Goal: Transaction & Acquisition: Purchase product/service

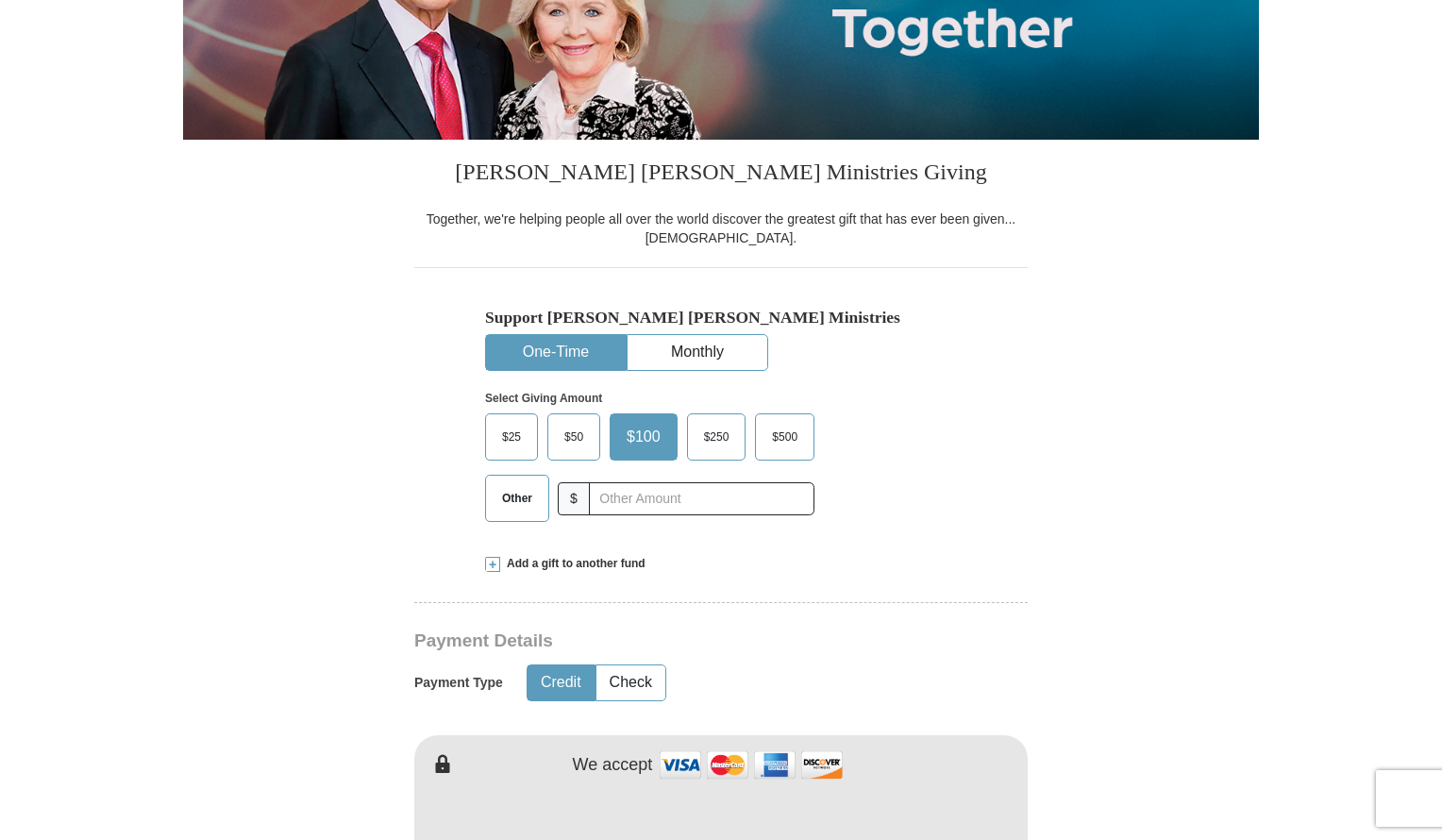
scroll to position [336, 0]
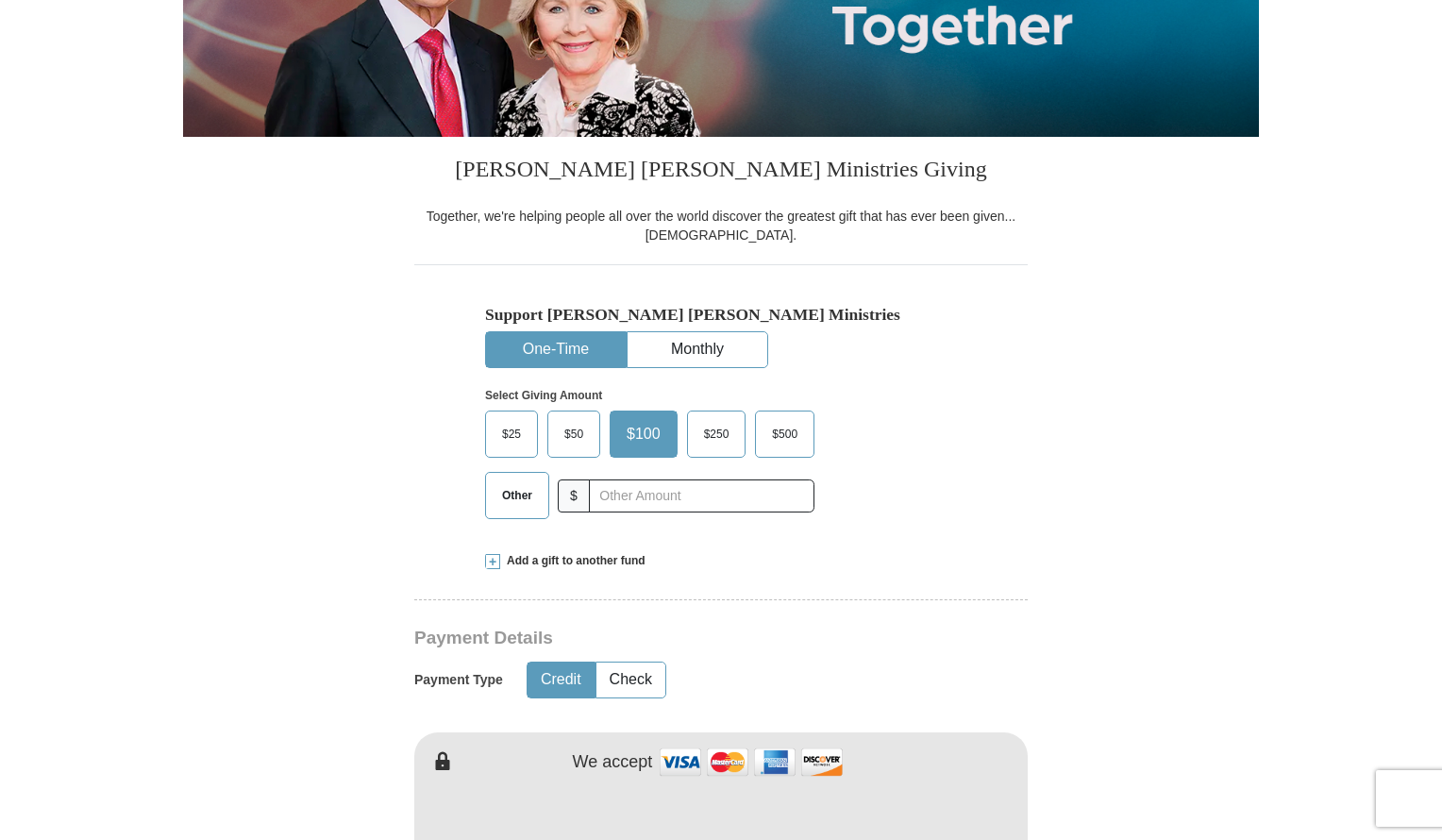
click at [572, 439] on span "$50" at bounding box center [574, 434] width 38 height 28
click at [0, 0] on input "$50" at bounding box center [0, 0] width 0 height 0
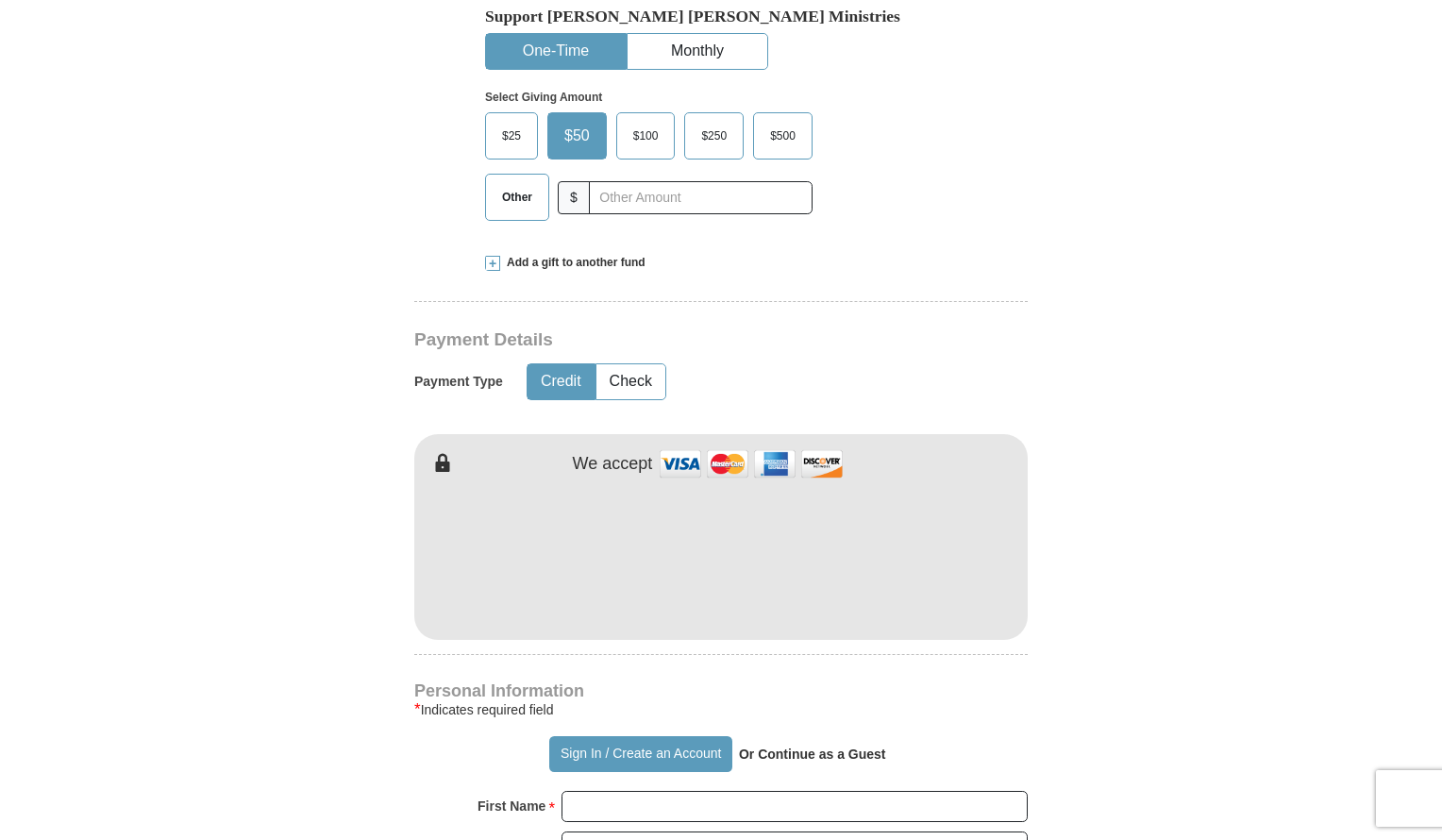
scroll to position [638, 0]
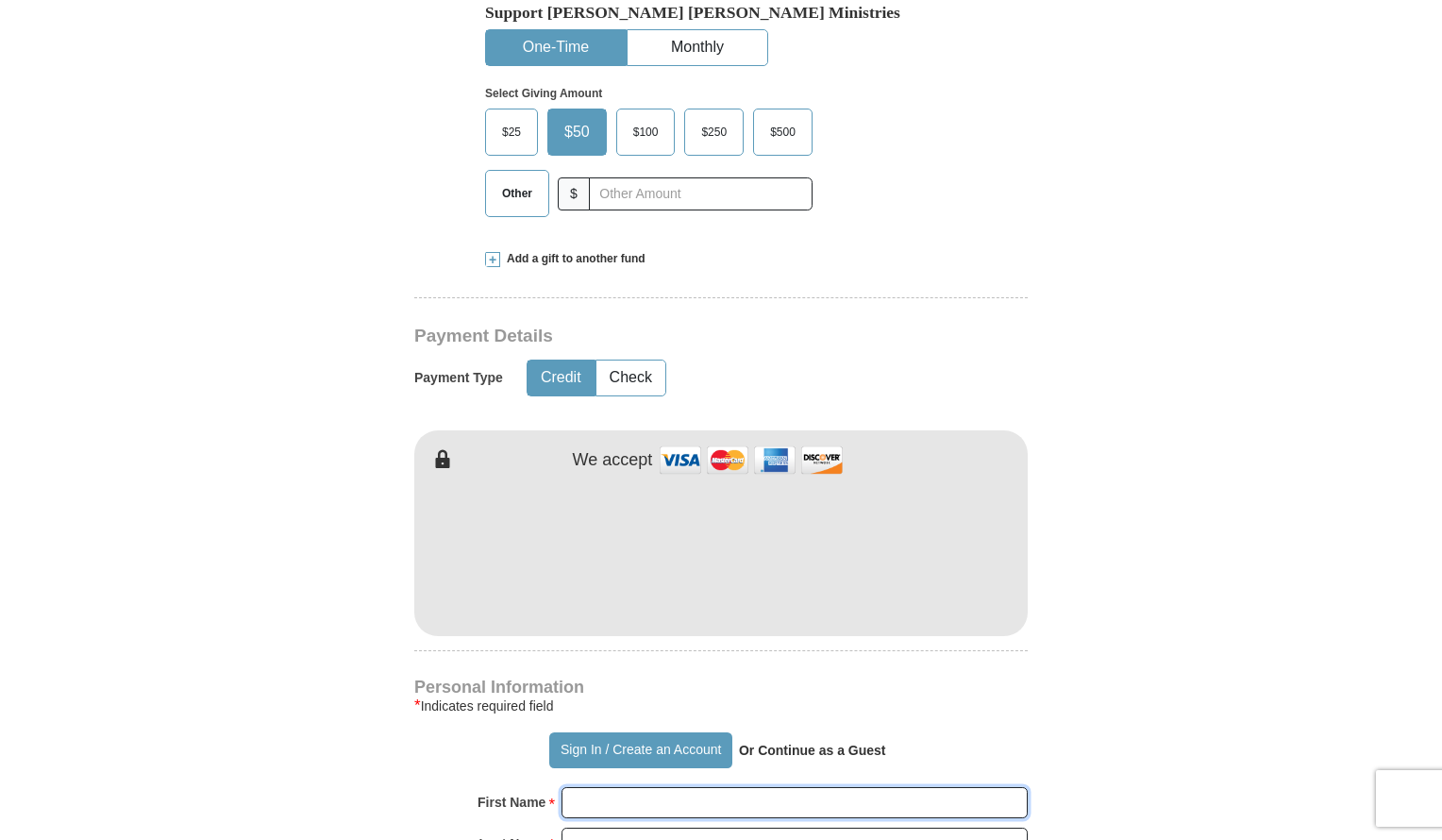
type input "Tolani"
type input "Akinyemi"
click at [1165, 586] on form "Already have an account? Sign in for faster giving. Don't have an account? Crea…" at bounding box center [721, 594] width 1076 height 2315
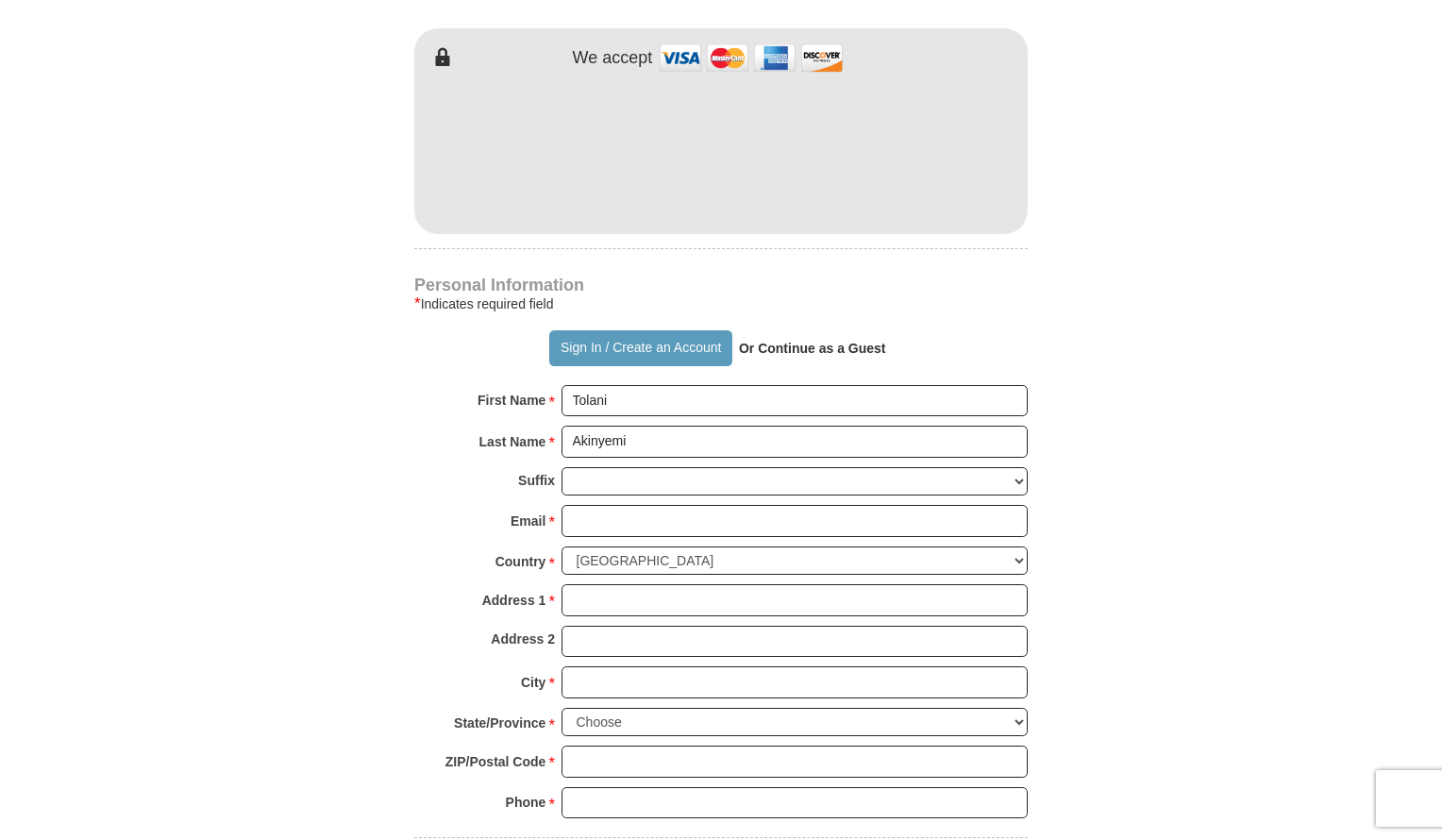
scroll to position [1042, 0]
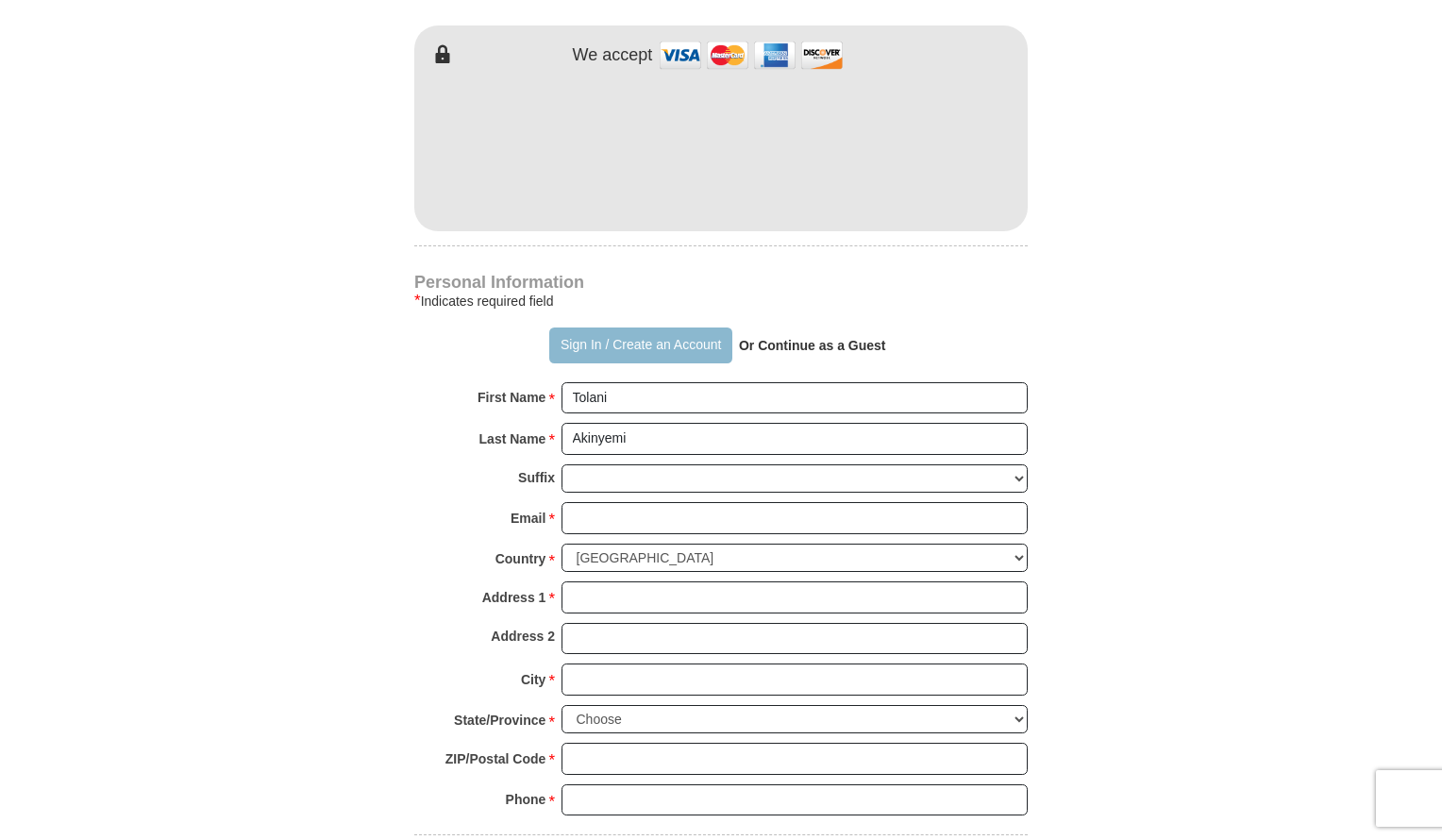
click at [589, 333] on button "Sign In / Create an Account" at bounding box center [641, 345] width 183 height 36
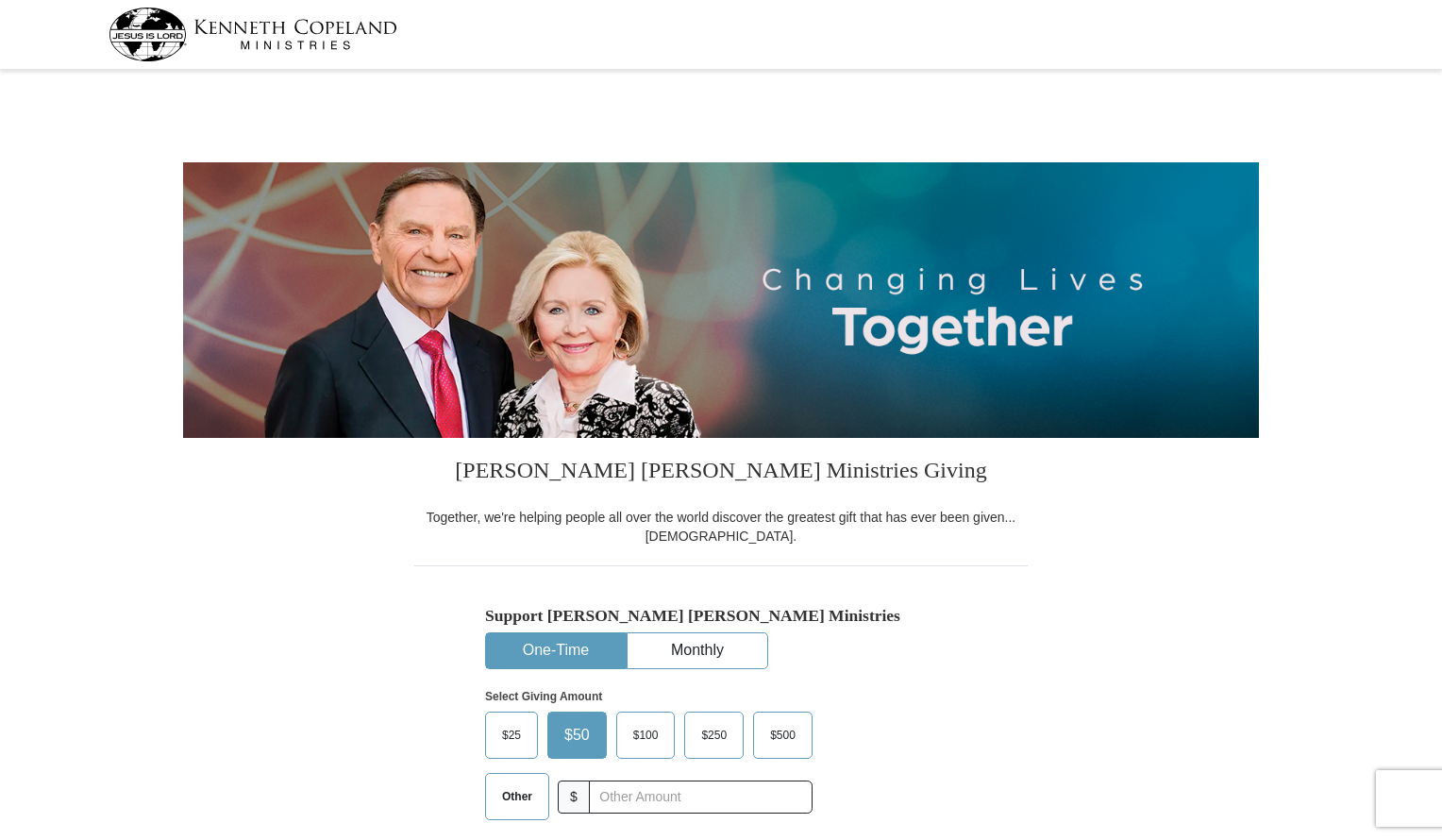
select select "PA"
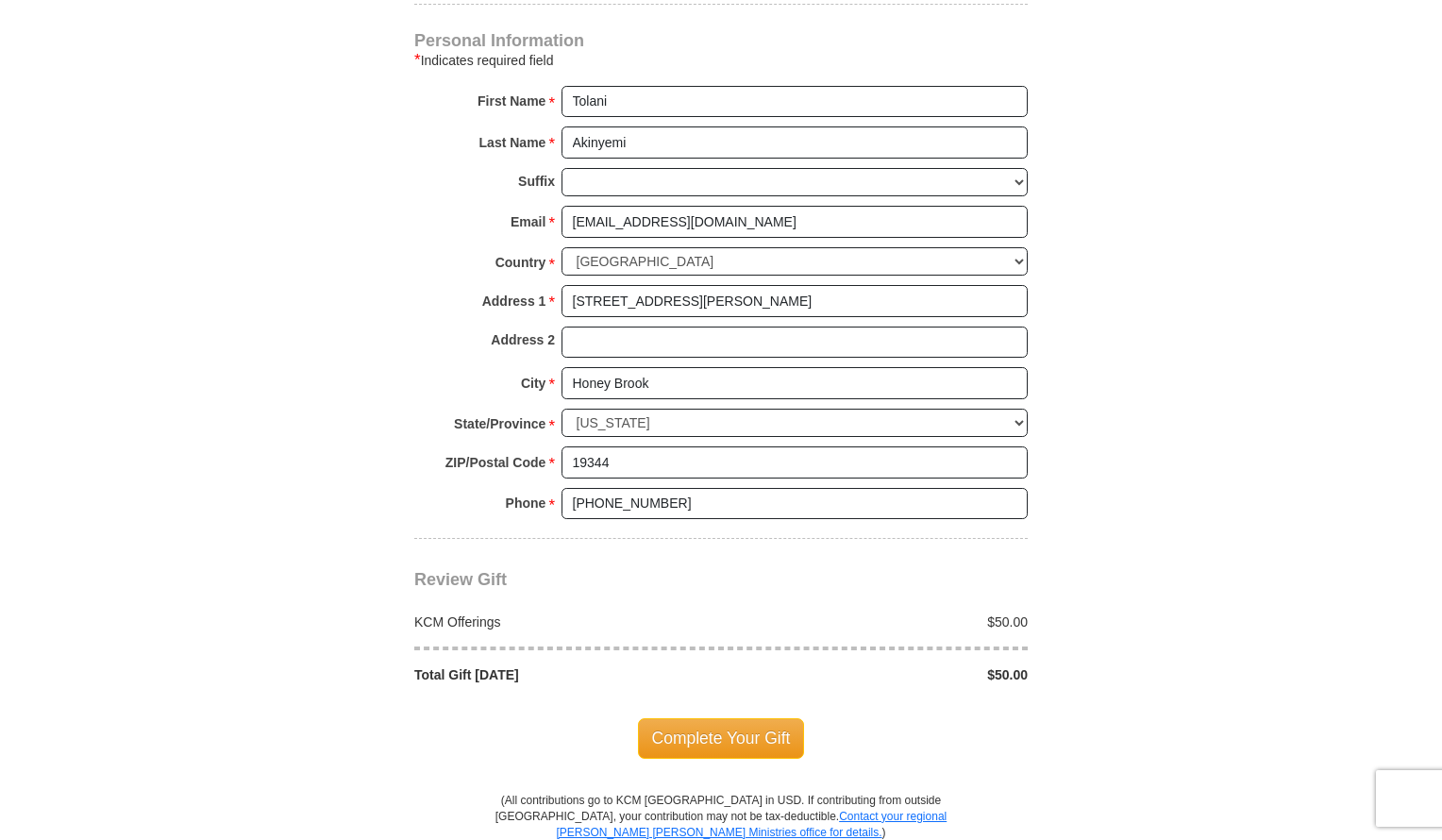
scroll to position [1231, 0]
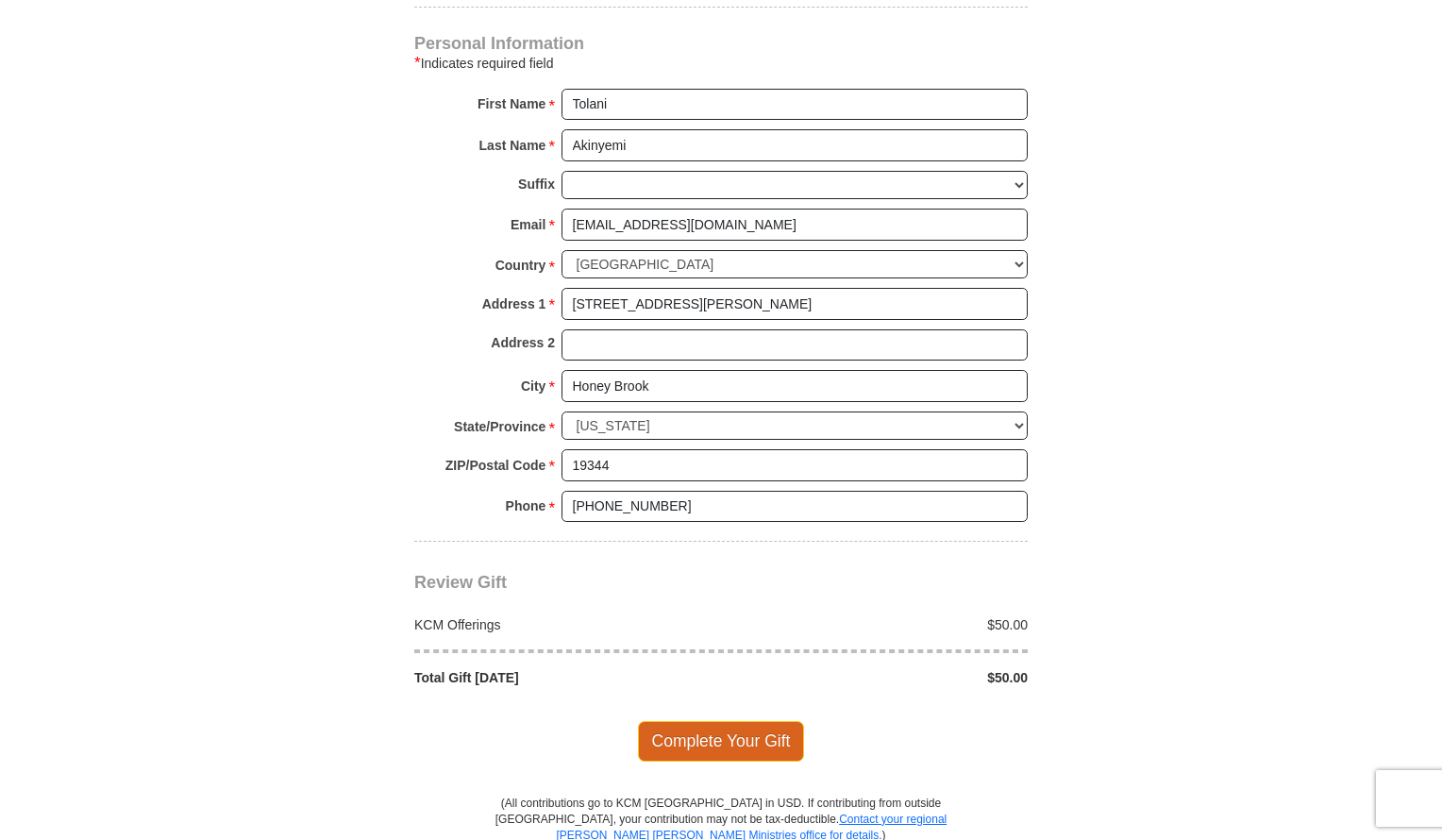
click at [718, 732] on span "Complete Your Gift" at bounding box center [721, 741] width 167 height 40
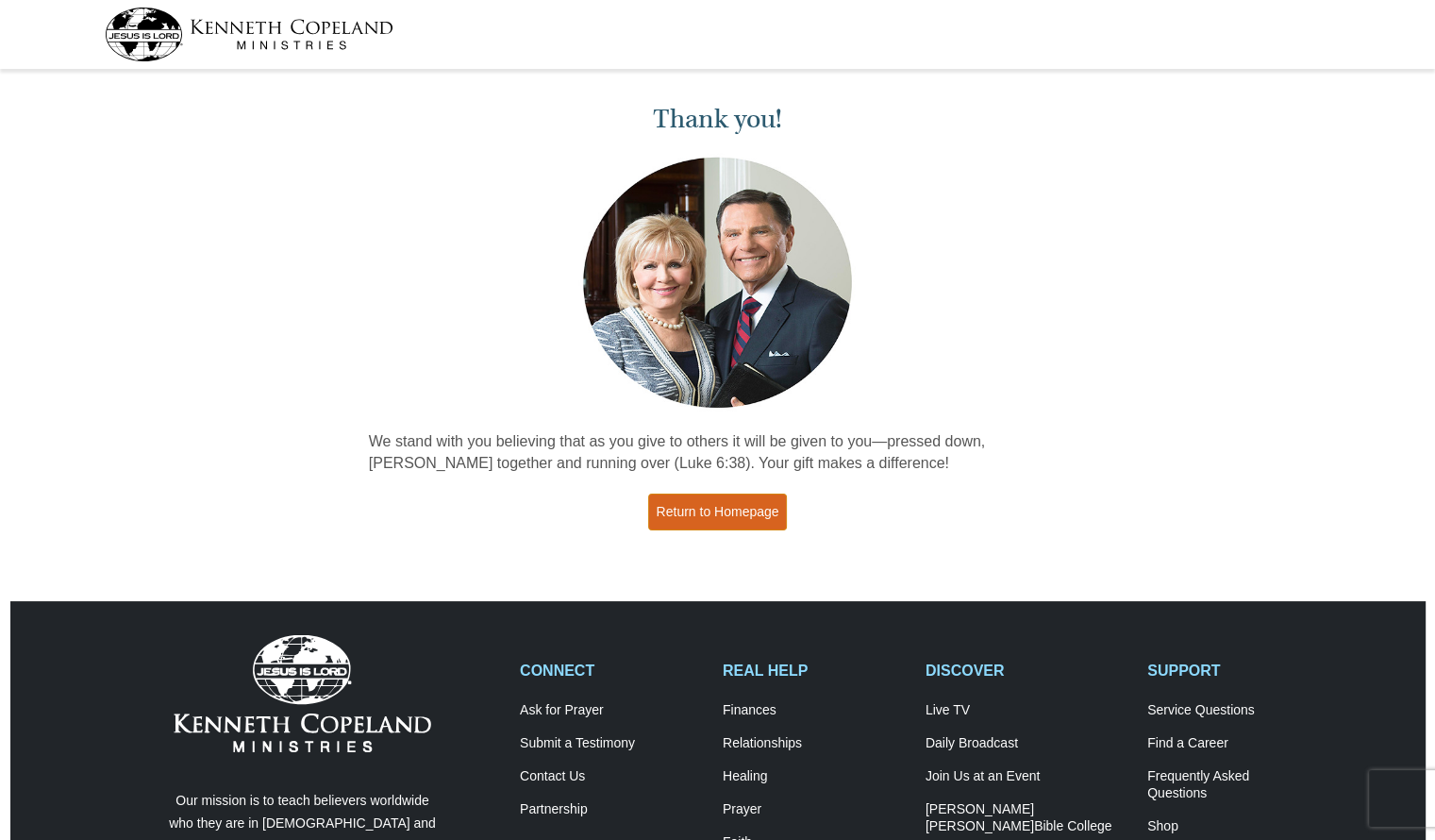
click at [719, 512] on link "Return to Homepage" at bounding box center [718, 512] width 140 height 37
